Goal: Check status: Check status

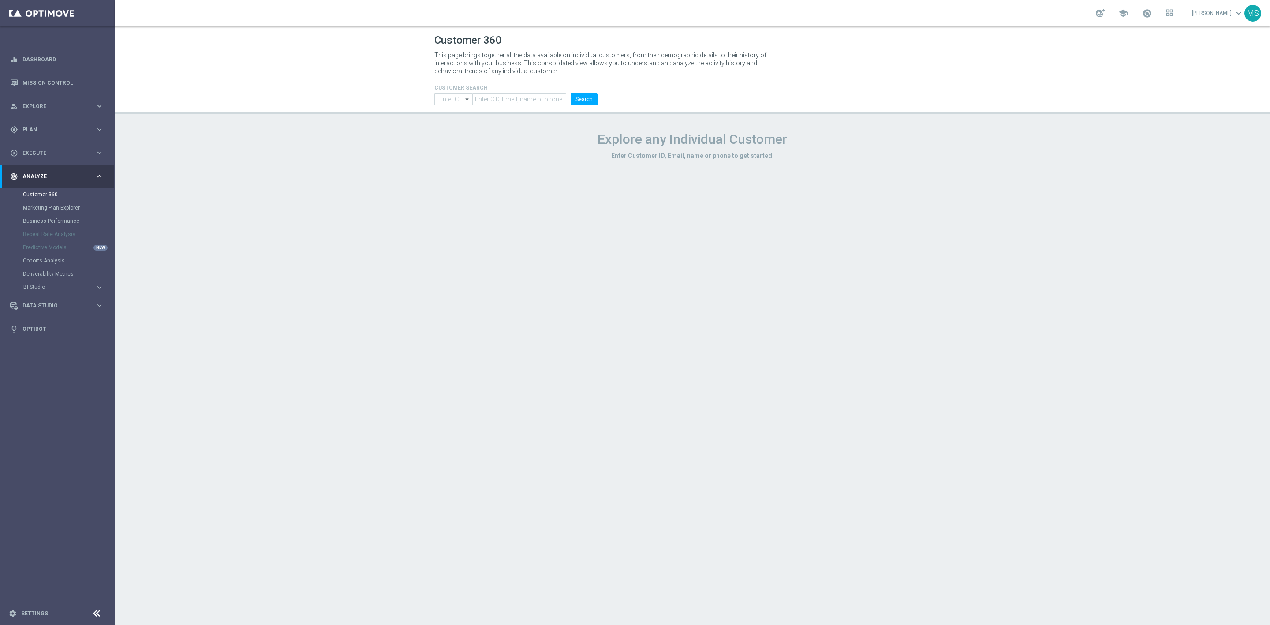
type input "Contains"
click at [501, 97] on input "text" at bounding box center [519, 99] width 94 height 12
paste input "1437940"
type input "1437940"
click at [455, 98] on input "Contains" at bounding box center [453, 99] width 38 height 12
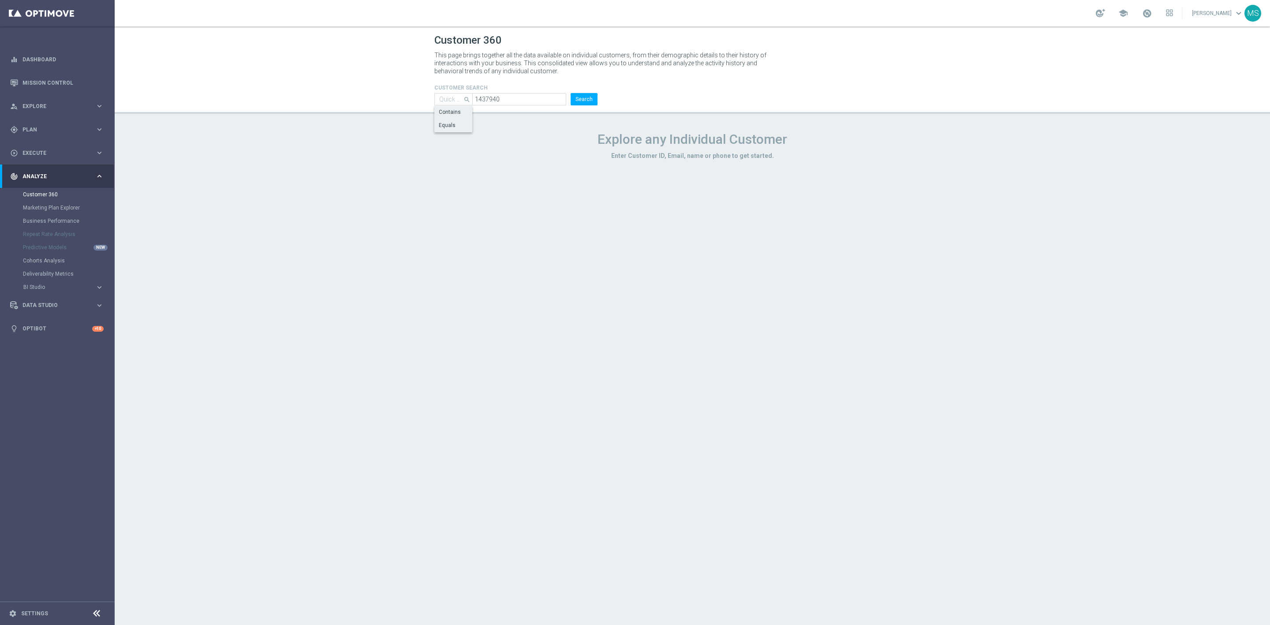
click at [442, 119] on div "Equals" at bounding box center [453, 125] width 38 height 12
type input "Equals"
click at [580, 94] on button "Search" at bounding box center [584, 99] width 27 height 12
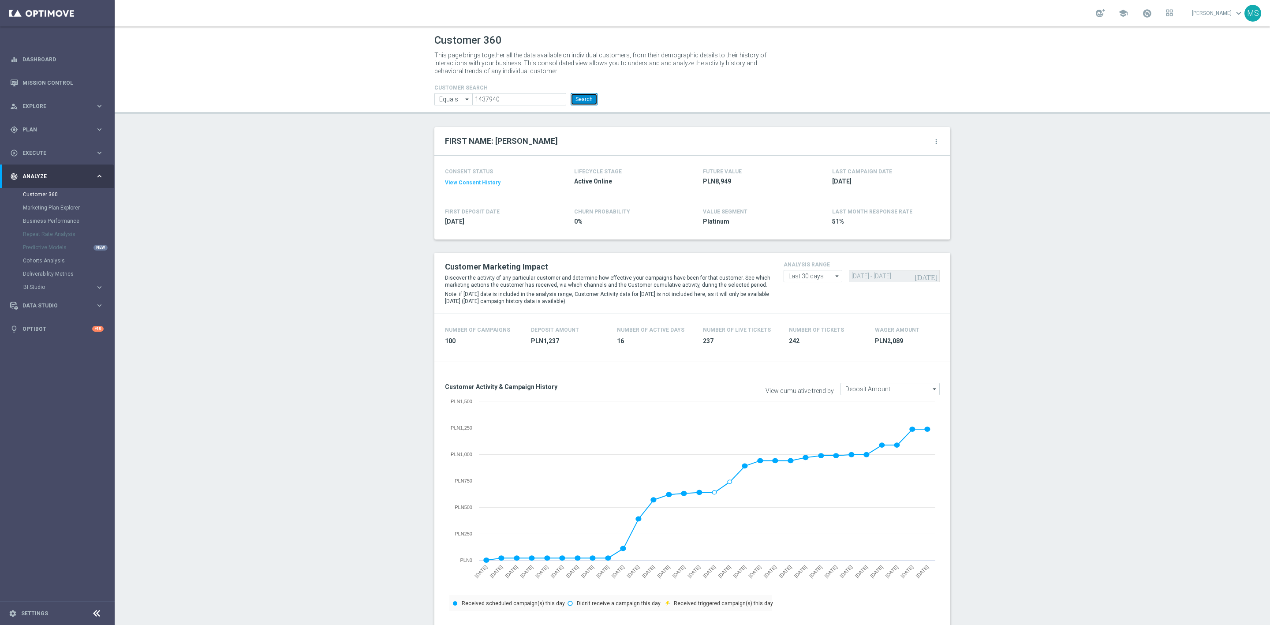
click at [577, 104] on button "Search" at bounding box center [584, 99] width 27 height 12
click at [588, 96] on button "Search" at bounding box center [584, 99] width 27 height 12
click at [589, 102] on button "Search" at bounding box center [584, 99] width 27 height 12
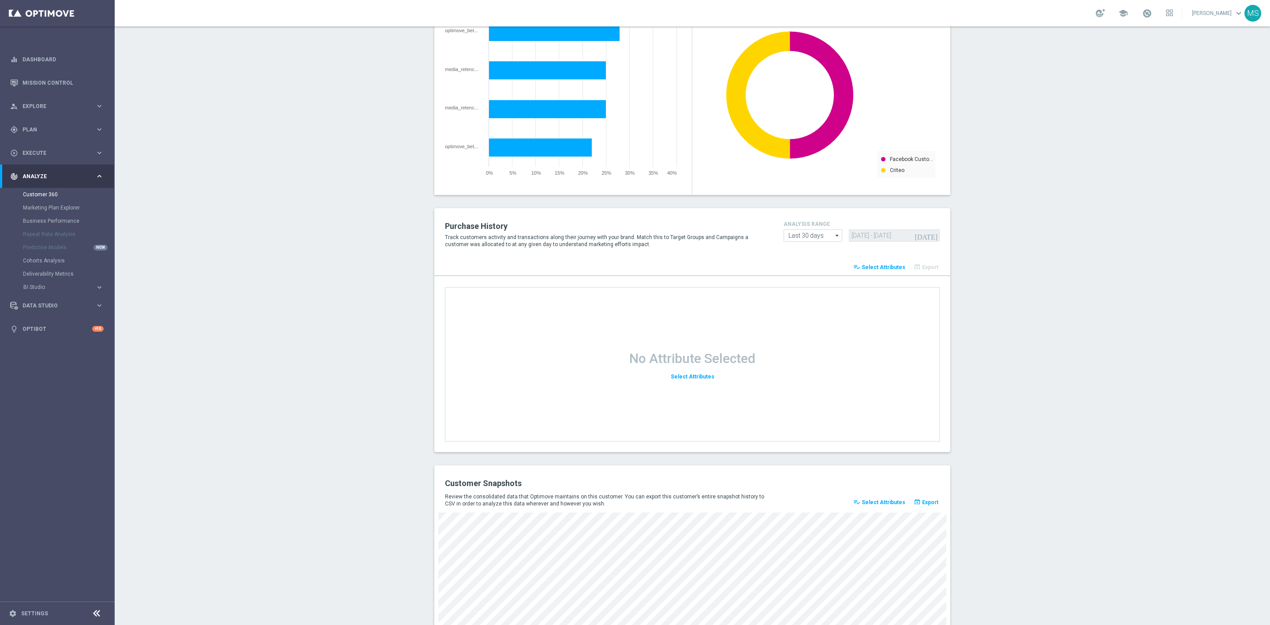
scroll to position [906, 0]
